Goal: Information Seeking & Learning: Stay updated

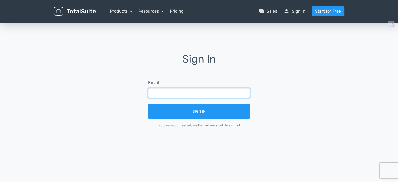
click at [205, 90] on input "text" at bounding box center [199, 93] width 102 height 10
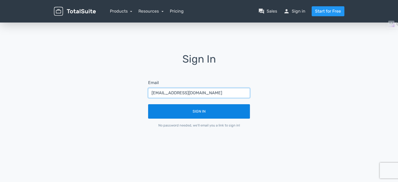
type input "rostrumdiaries@gmail.com"
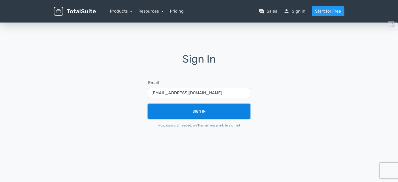
click at [201, 115] on button "Sign In" at bounding box center [199, 111] width 102 height 14
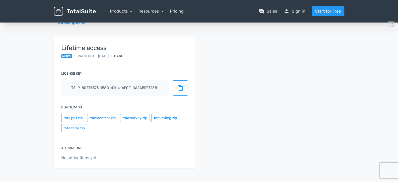
scroll to position [52, 0]
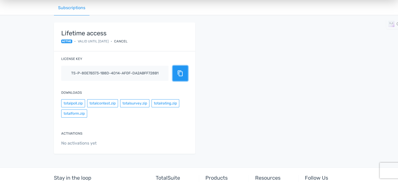
click at [177, 73] on span "content_copy" at bounding box center [180, 73] width 6 height 6
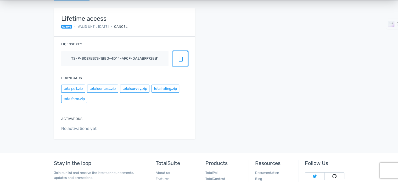
scroll to position [121, 0]
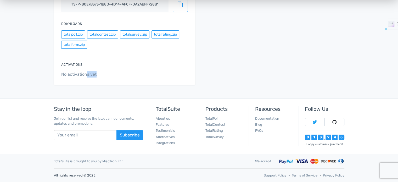
drag, startPoint x: 88, startPoint y: 75, endPoint x: 96, endPoint y: 74, distance: 8.2
click at [96, 74] on span "No activations yet" at bounding box center [124, 74] width 127 height 6
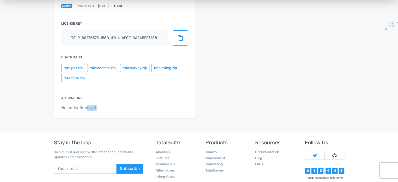
scroll to position [0, 0]
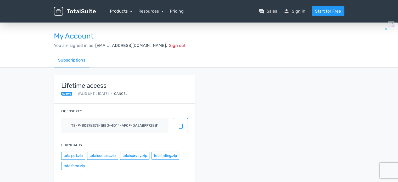
click at [129, 12] on link "Products" at bounding box center [121, 11] width 23 height 5
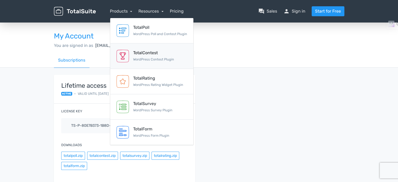
click at [137, 53] on div "TotalContest" at bounding box center [153, 53] width 41 height 6
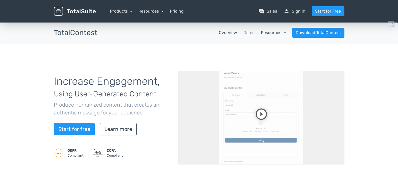
click at [278, 35] on div "Resources school Documentation article Changelog" at bounding box center [273, 33] width 25 height 6
click at [281, 32] on link "Resources" at bounding box center [273, 32] width 25 height 5
click at [264, 60] on link "article Changelog" at bounding box center [261, 61] width 49 height 15
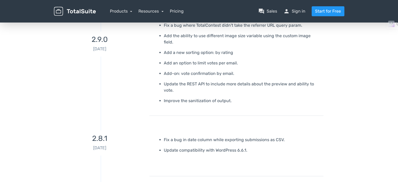
scroll to position [131, 0]
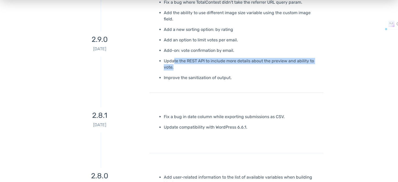
drag, startPoint x: 174, startPoint y: 55, endPoint x: 181, endPoint y: 58, distance: 7.5
click at [181, 58] on p "Update the REST API to include more details about the preview and ability to vo…" at bounding box center [242, 64] width 156 height 13
